Goal: Obtain resource: Download file/media

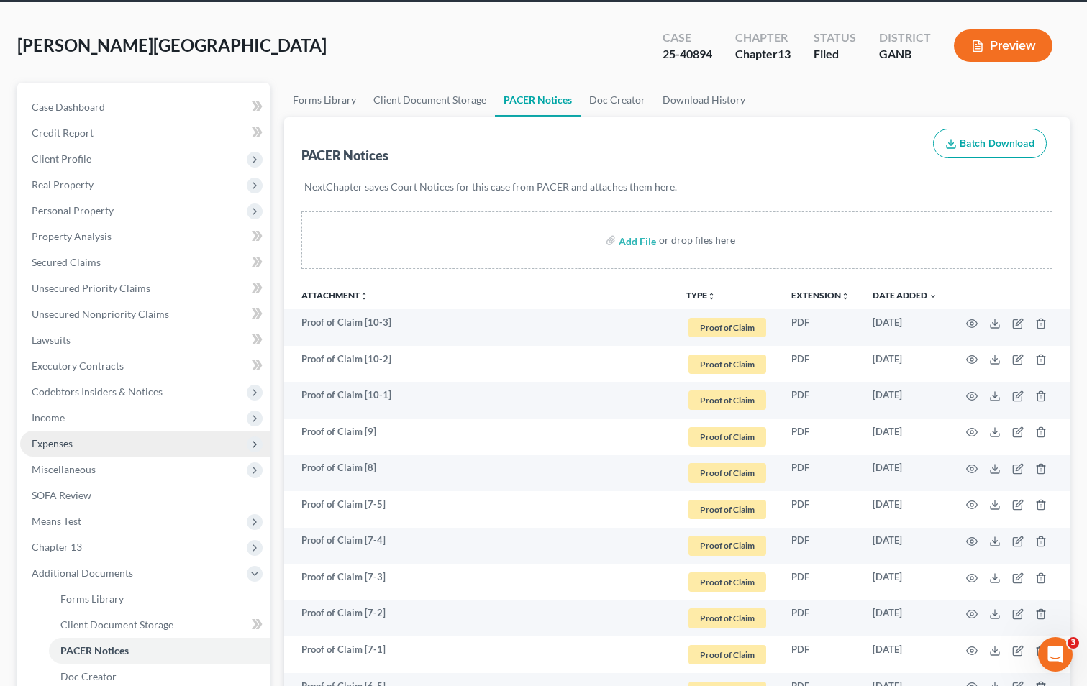
scroll to position [288, 0]
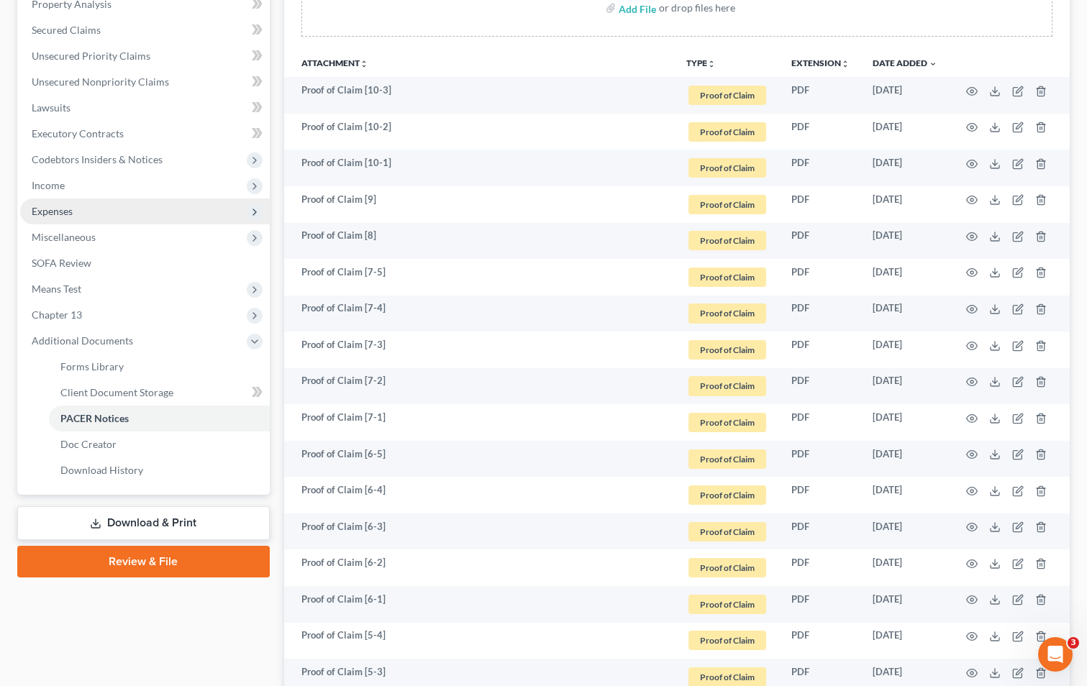
click at [59, 215] on span "Expenses" at bounding box center [52, 211] width 41 height 12
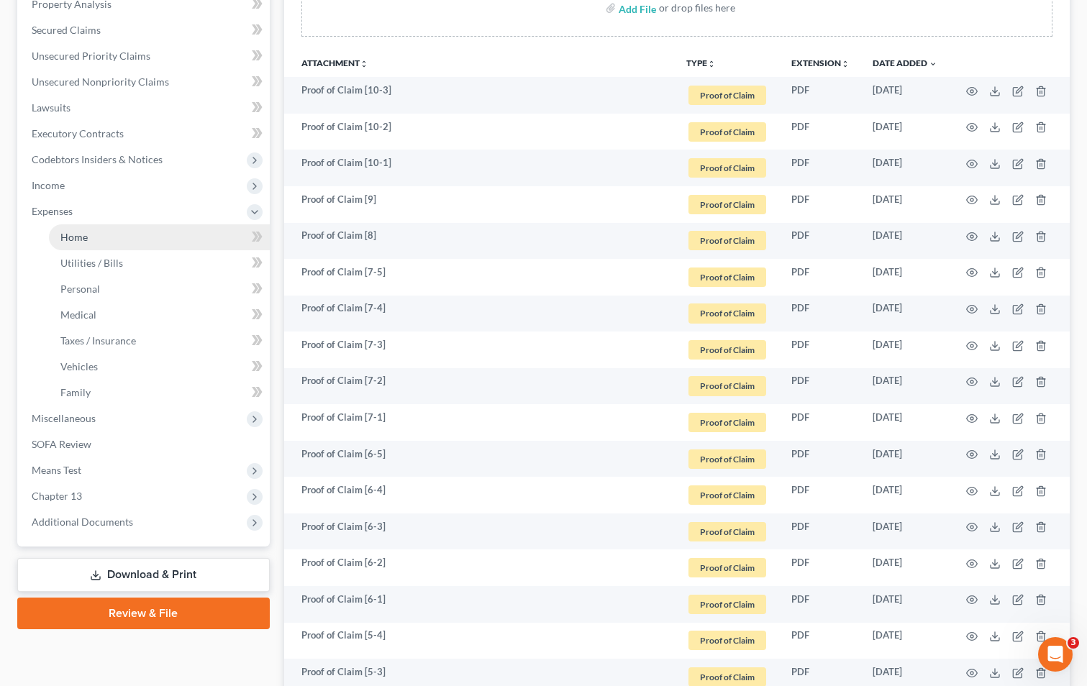
click at [124, 240] on link "Home" at bounding box center [159, 237] width 221 height 26
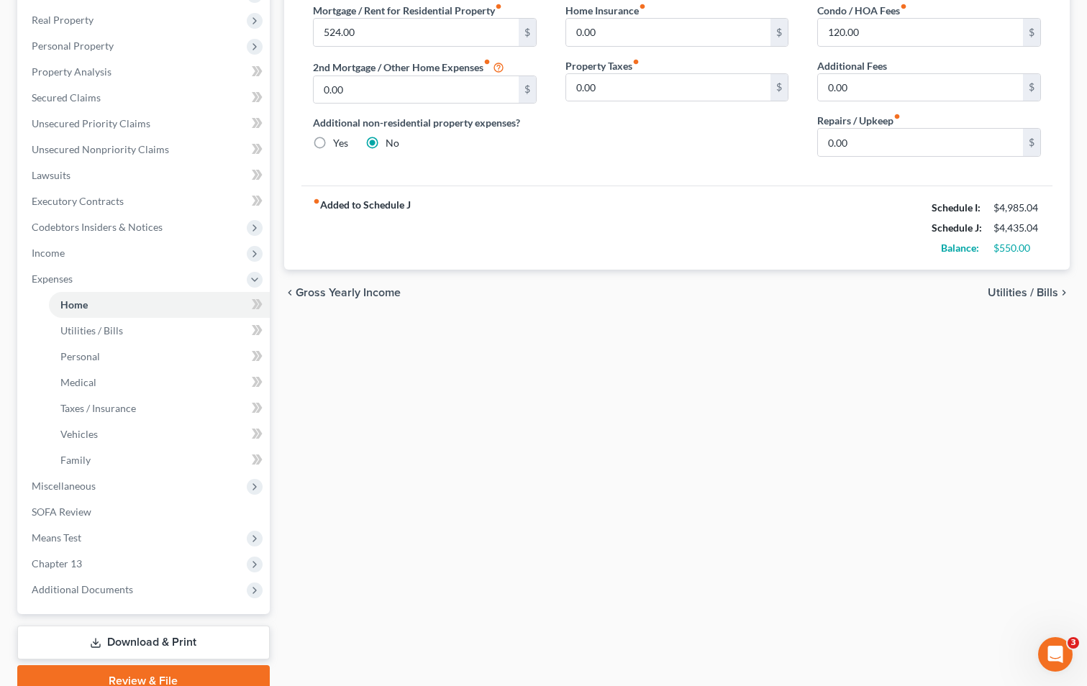
scroll to position [286, 0]
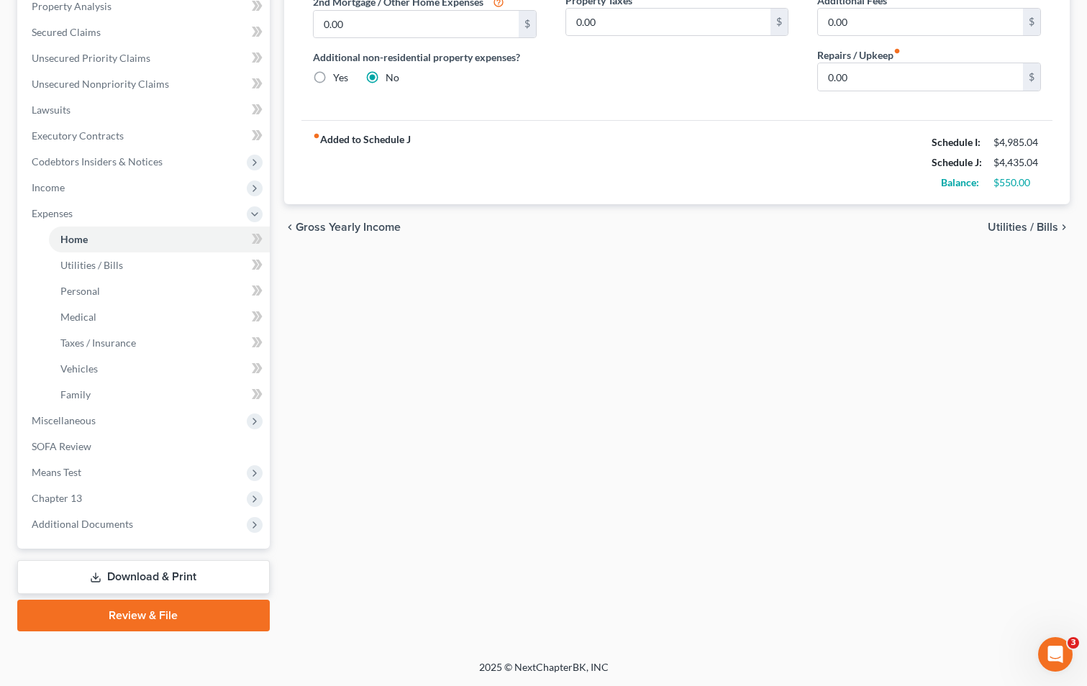
click at [124, 575] on link "Download & Print" at bounding box center [143, 578] width 253 height 34
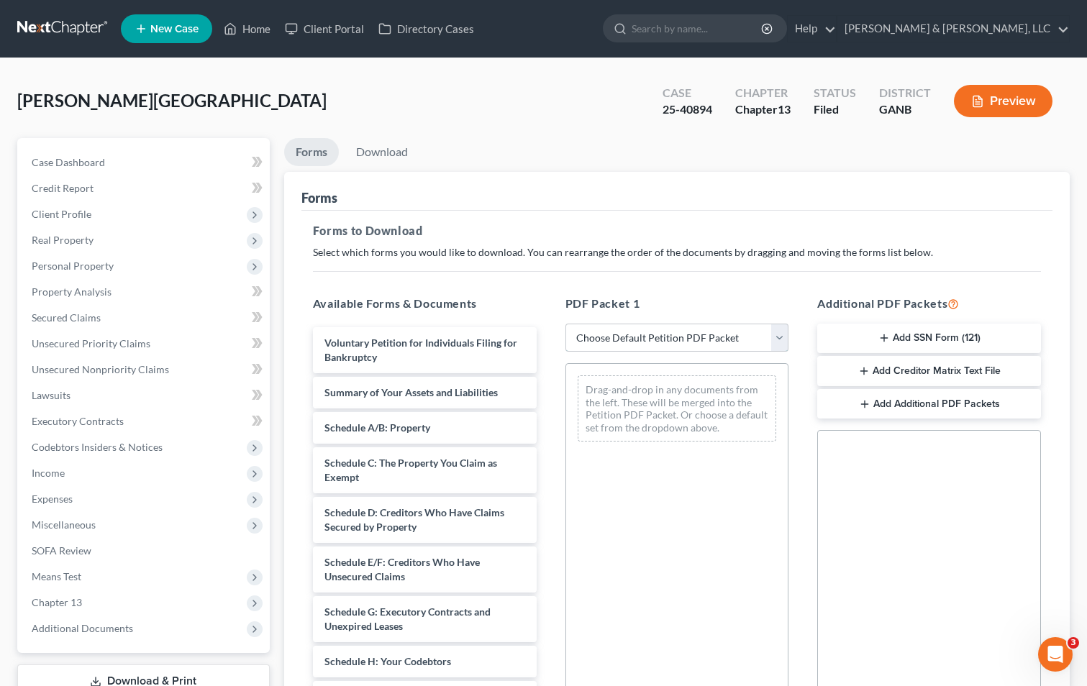
click at [645, 344] on select "Choose Default Petition PDF Packet Complete Bankruptcy Petition (all forms and …" at bounding box center [678, 338] width 224 height 29
select select "2"
click at [566, 324] on select "Choose Default Petition PDF Packet Complete Bankruptcy Petition (all forms and …" at bounding box center [678, 338] width 224 height 29
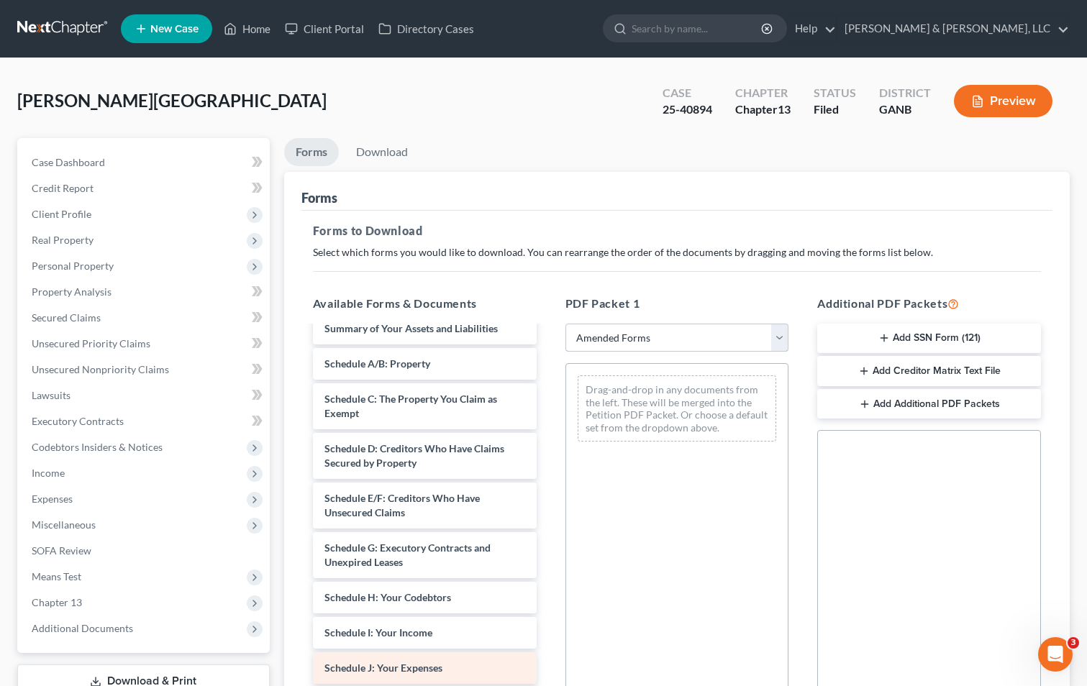
scroll to position [144, 0]
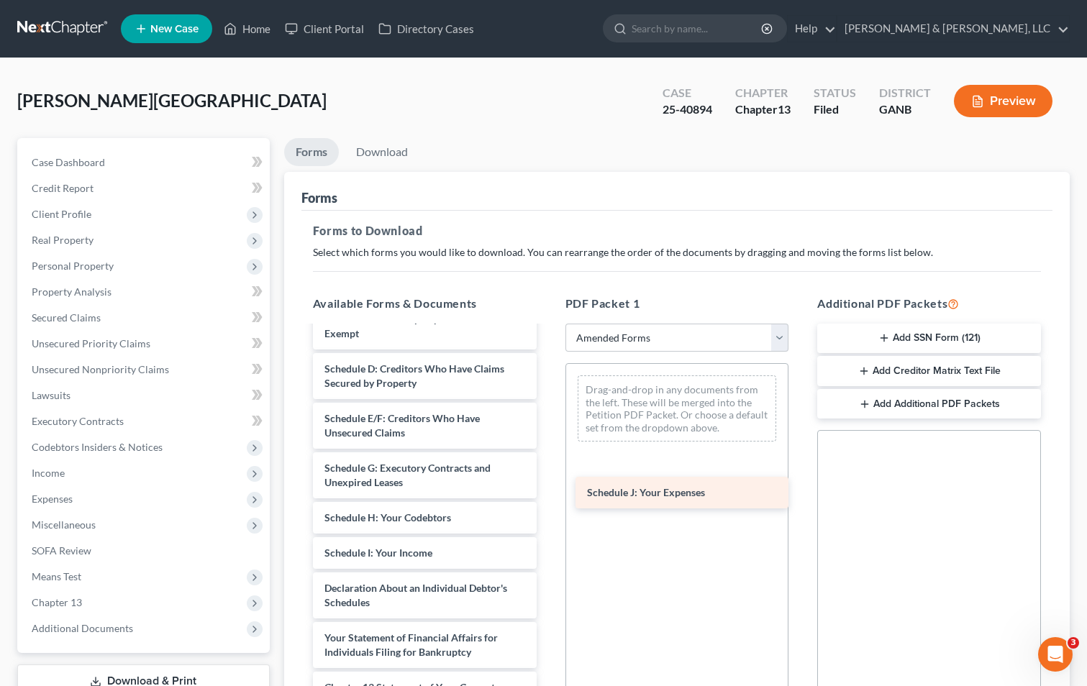
drag, startPoint x: 423, startPoint y: 589, endPoint x: 686, endPoint y: 493, distance: 279.5
click at [548, 493] on div "Schedule J: Your Expenses Voluntary Petition for Individuals Filing for Bankrup…" at bounding box center [424, 528] width 247 height 690
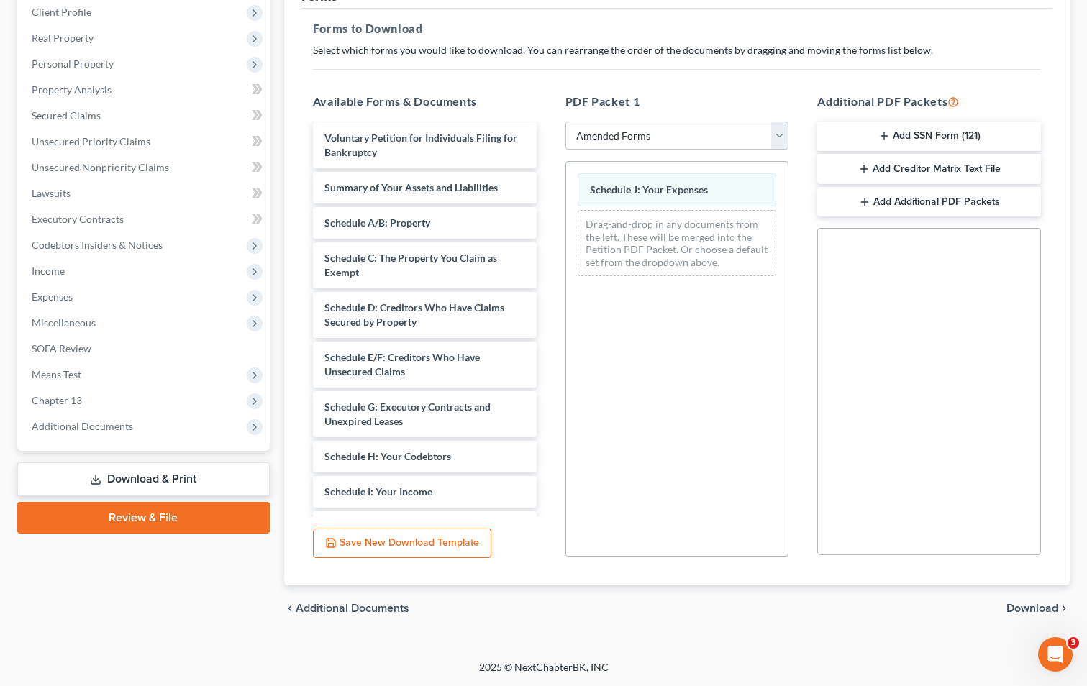
scroll to position [0, 0]
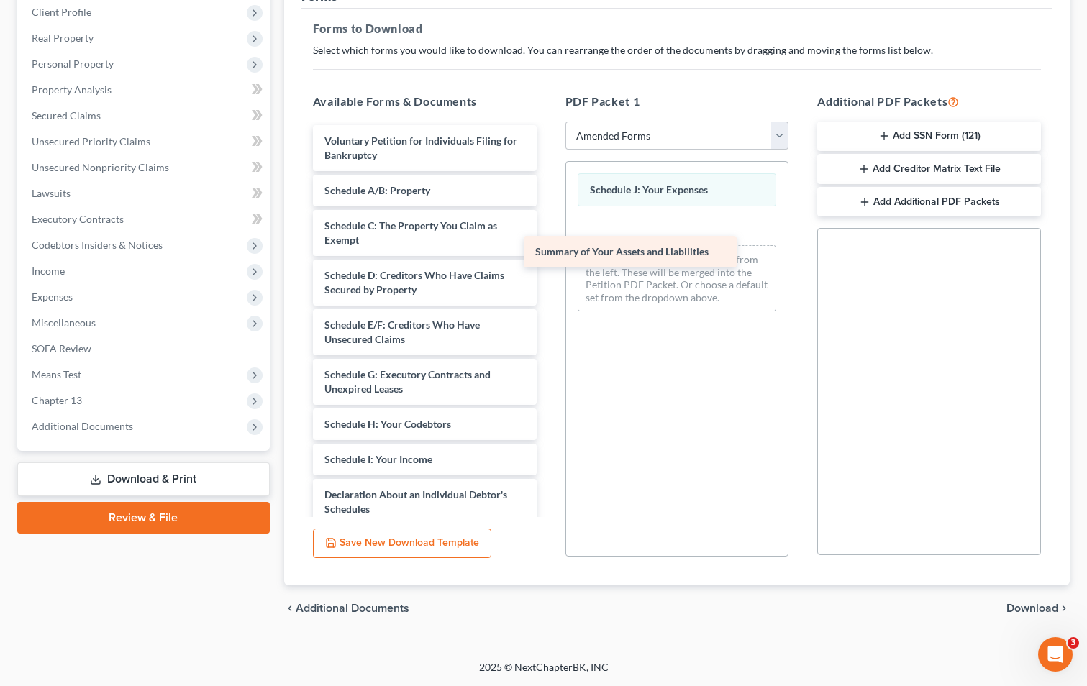
drag, startPoint x: 445, startPoint y: 191, endPoint x: 656, endPoint y: 253, distance: 219.5
click at [548, 253] on div "Summary of Your Assets and Liabilities Voluntary Petition for Individuals Filin…" at bounding box center [424, 452] width 247 height 655
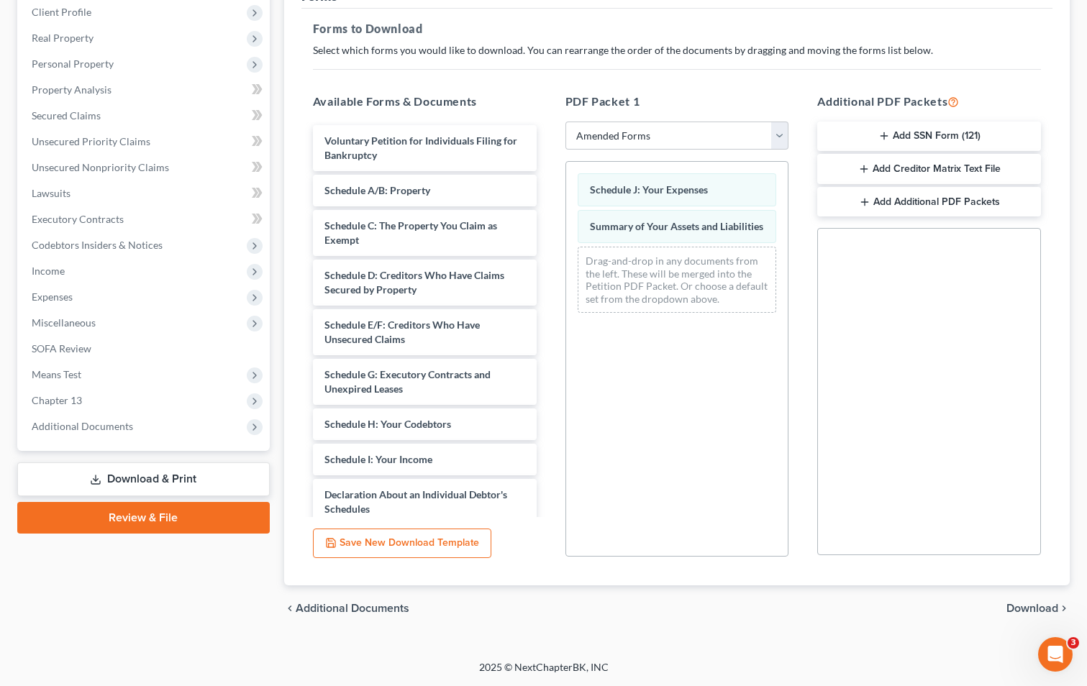
click at [1025, 604] on span "Download" at bounding box center [1033, 609] width 52 height 12
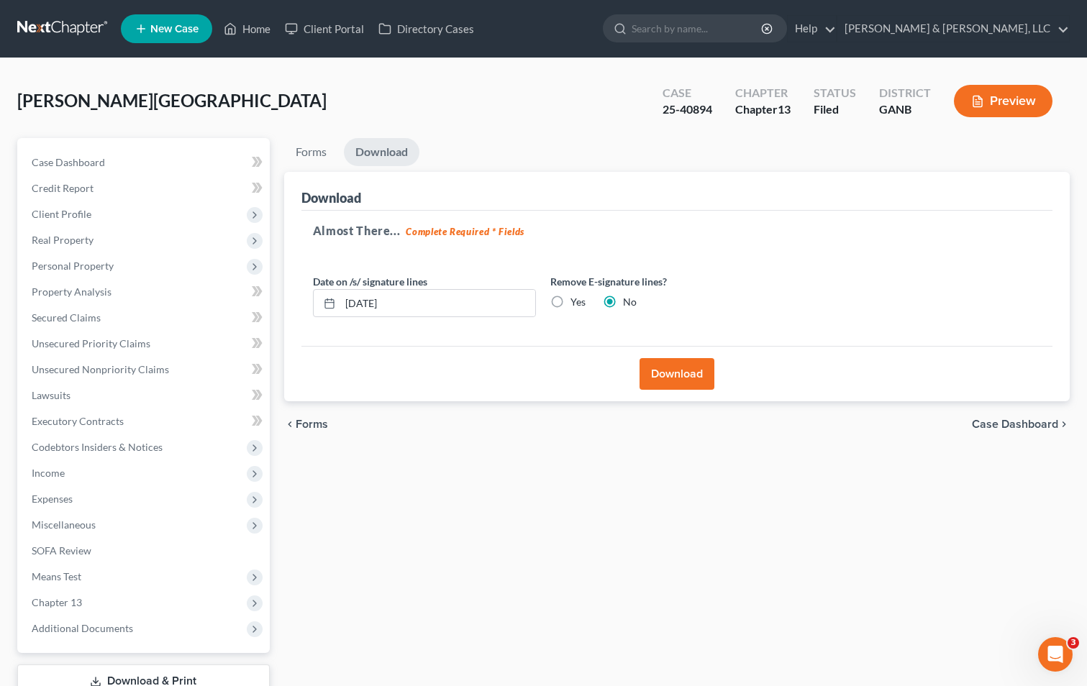
click at [655, 365] on button "Download" at bounding box center [677, 374] width 75 height 32
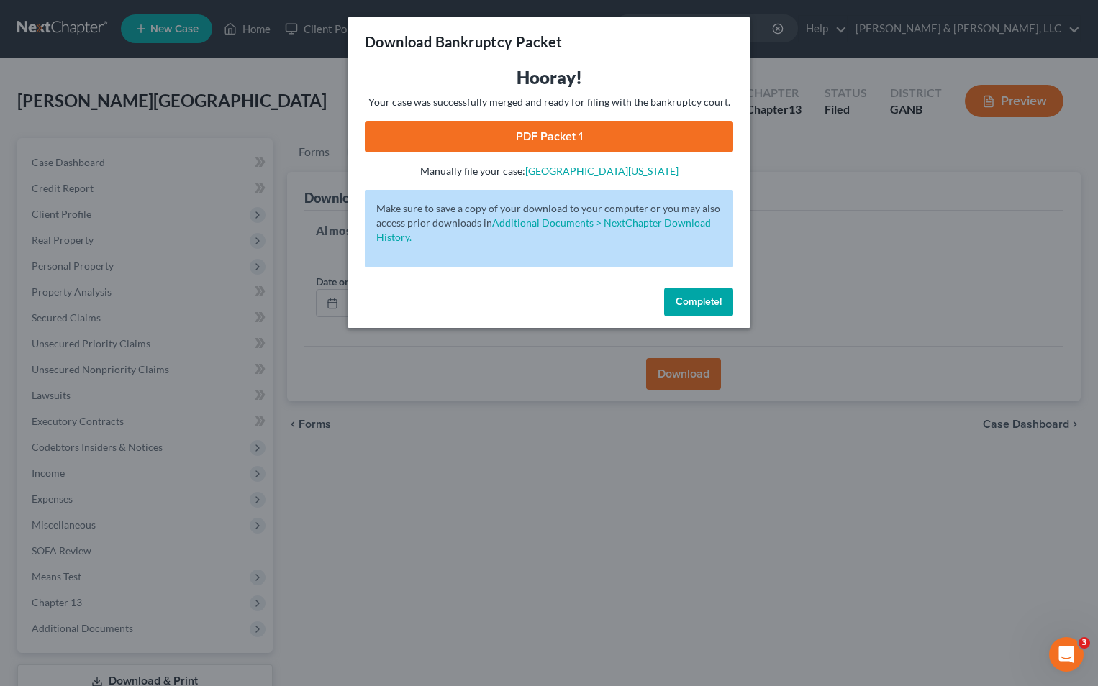
click at [525, 135] on link "PDF Packet 1" at bounding box center [549, 137] width 368 height 32
